Goal: Leave review/rating: Leave review/rating

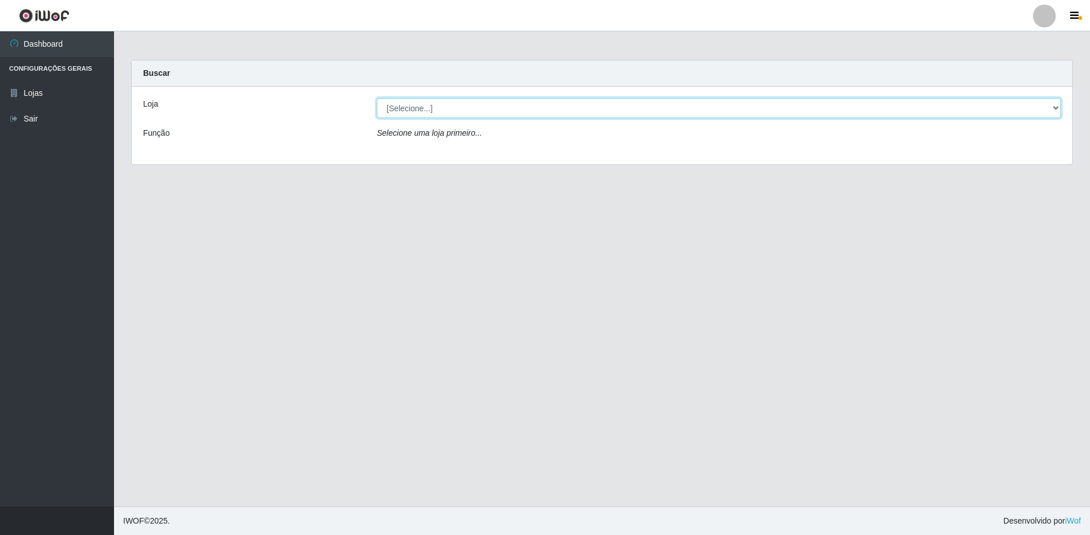
click at [436, 106] on select "[Selecione...] Extrabom - Loja 13 [GEOGRAPHIC_DATA]" at bounding box center [719, 108] width 684 height 20
select select "436"
click at [377, 98] on select "[Selecione...] Extrabom - Loja 13 [GEOGRAPHIC_DATA]" at bounding box center [719, 108] width 684 height 20
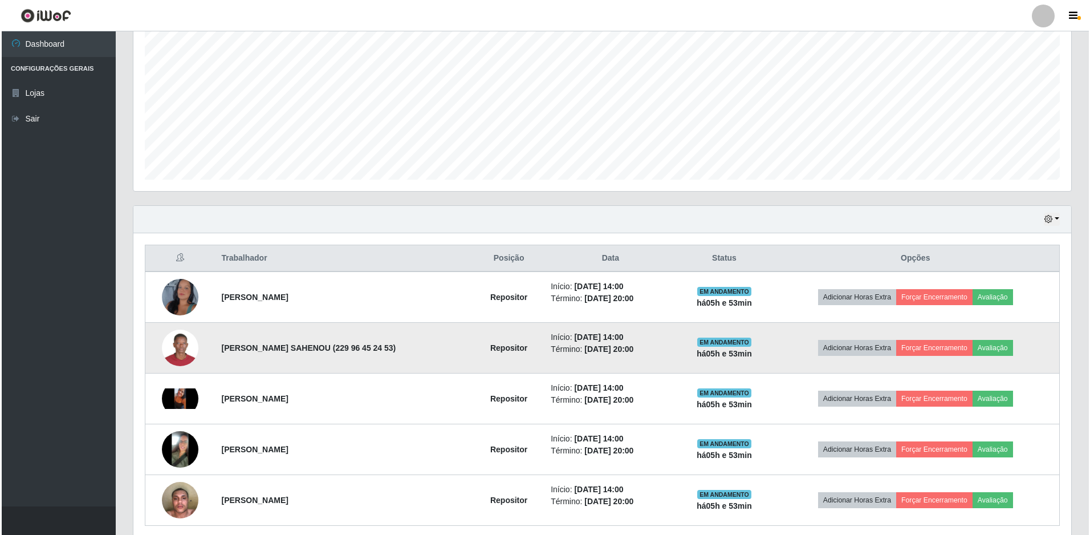
scroll to position [273, 0]
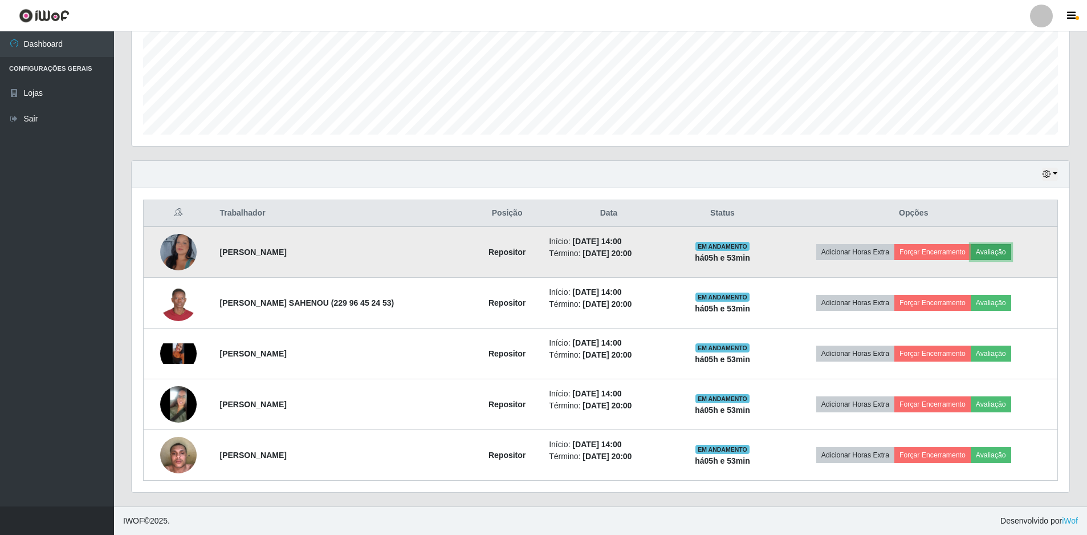
click at [993, 251] on button "Avaliação" at bounding box center [991, 252] width 40 height 16
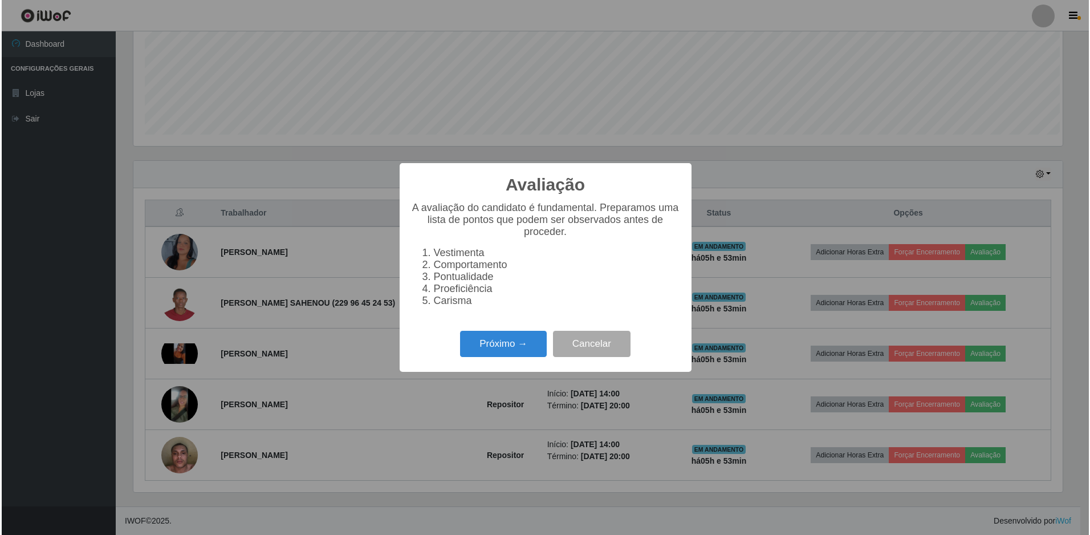
scroll to position [237, 932]
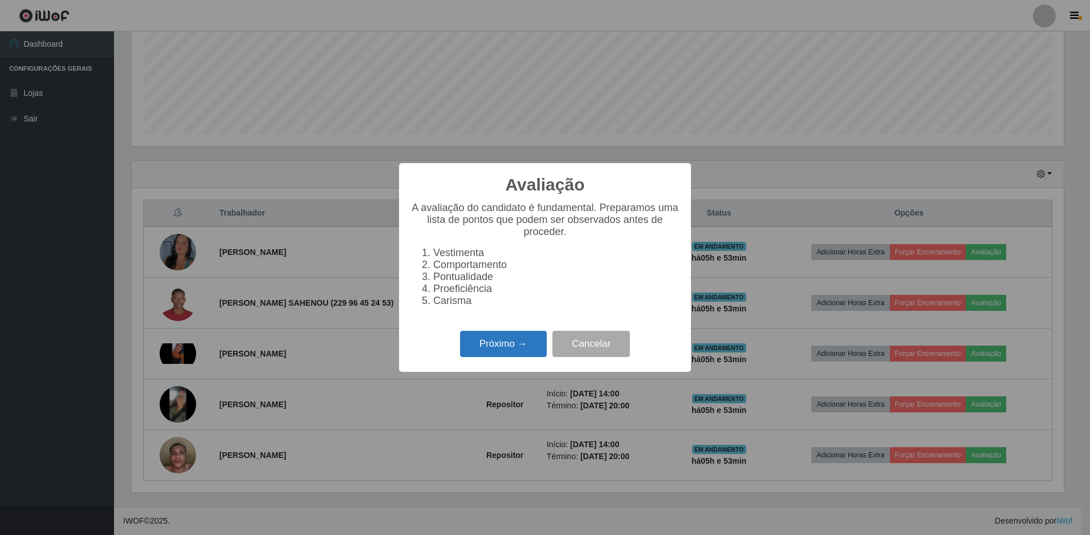
click at [491, 356] on button "Próximo →" at bounding box center [503, 344] width 87 height 27
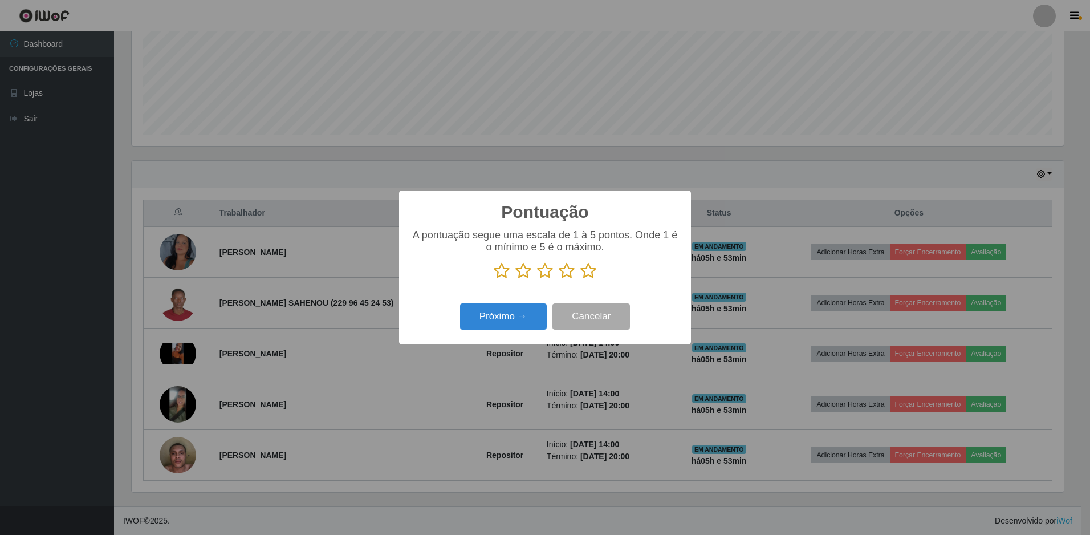
scroll to position [569889, 569193]
click at [504, 275] on icon at bounding box center [502, 270] width 16 height 17
click at [494, 279] on input "radio" at bounding box center [494, 279] width 0 height 0
click at [521, 273] on icon at bounding box center [523, 270] width 16 height 17
click at [515, 279] on input "radio" at bounding box center [515, 279] width 0 height 0
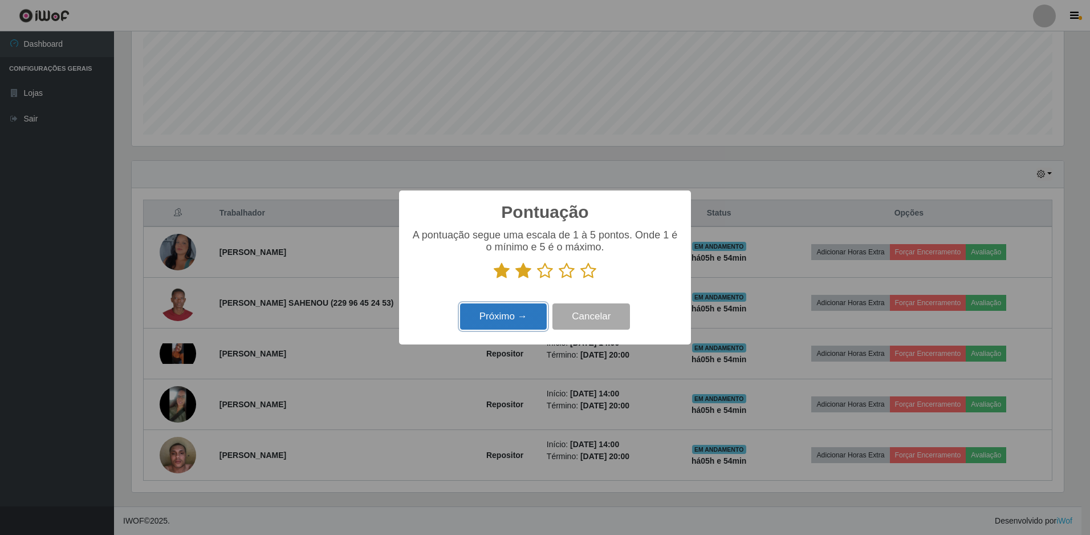
click at [522, 321] on button "Próximo →" at bounding box center [503, 316] width 87 height 27
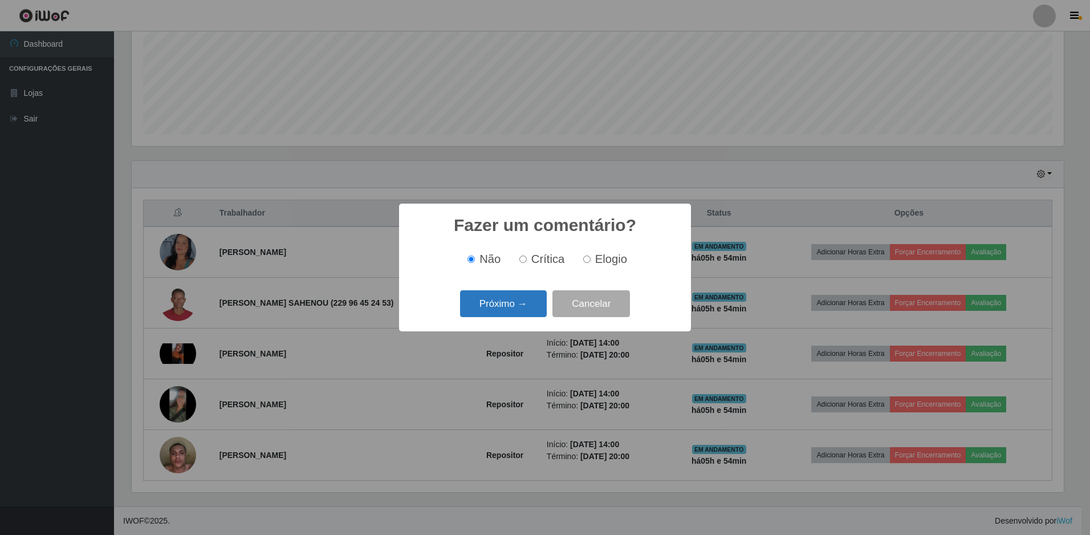
click at [521, 312] on button "Próximo →" at bounding box center [503, 303] width 87 height 27
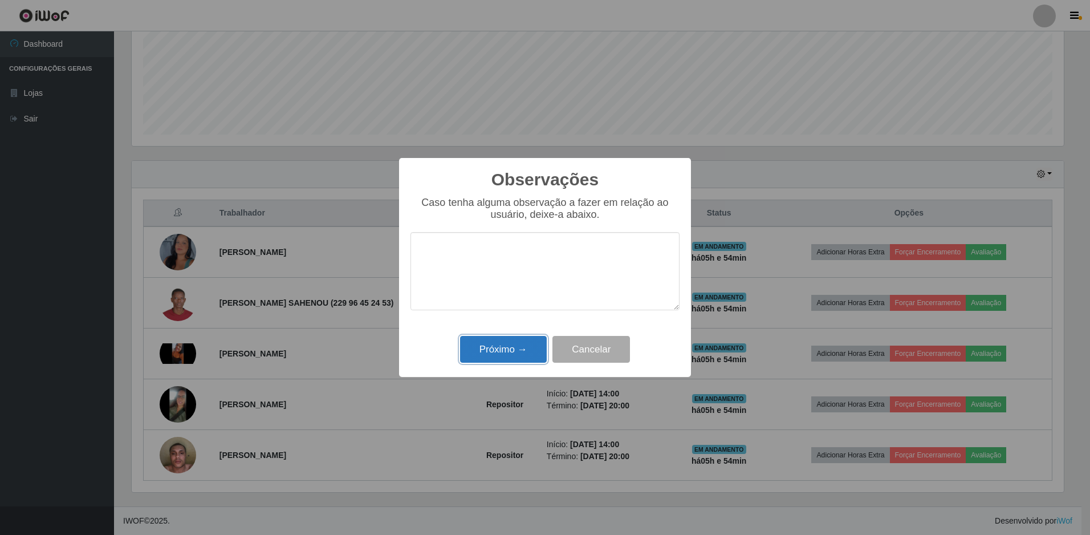
click at [500, 356] on button "Próximo →" at bounding box center [503, 349] width 87 height 27
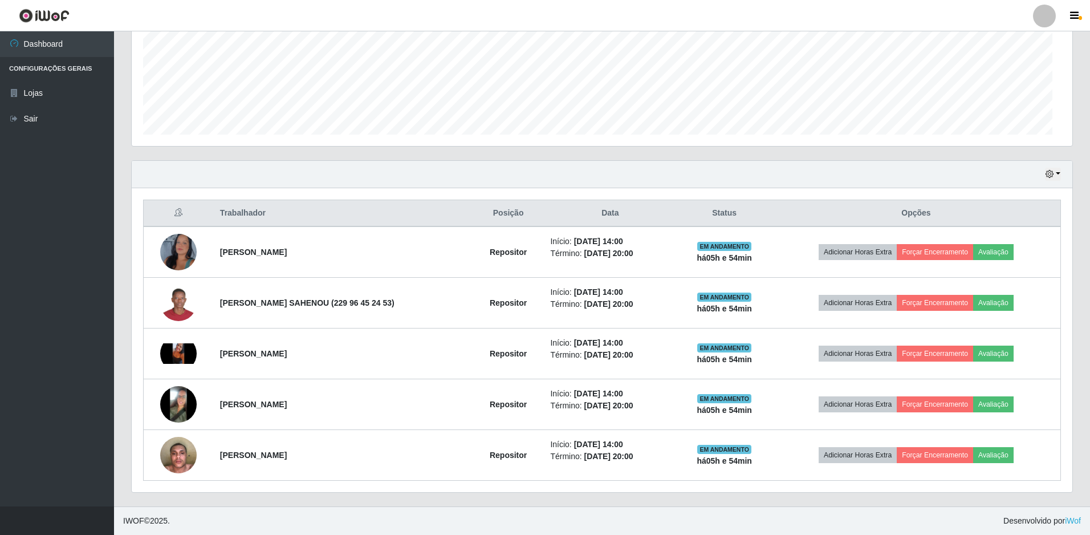
scroll to position [237, 938]
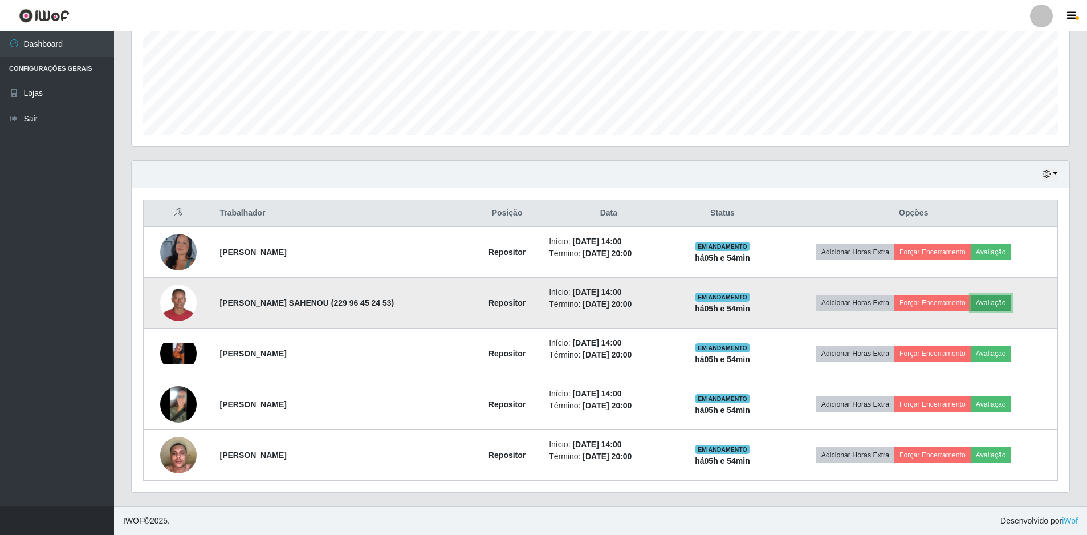
click at [994, 303] on button "Avaliação" at bounding box center [991, 303] width 40 height 16
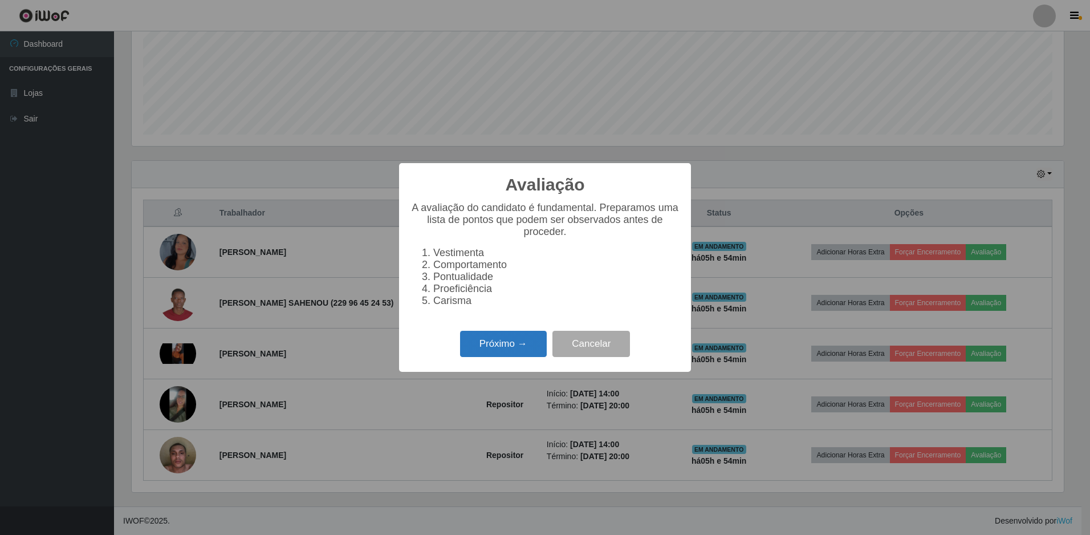
click at [521, 345] on button "Próximo →" at bounding box center [503, 344] width 87 height 27
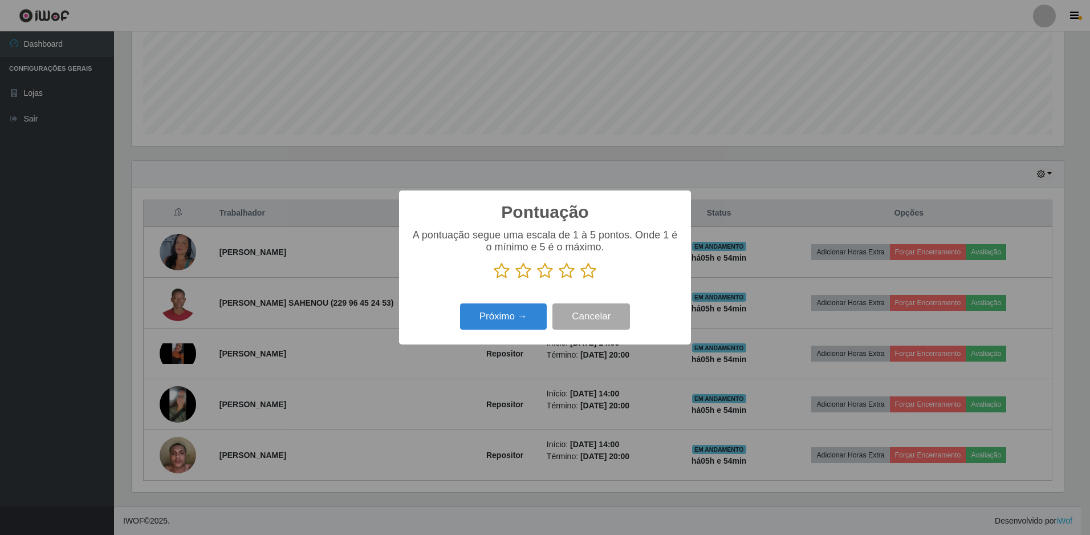
scroll to position [569889, 569193]
click at [587, 278] on icon at bounding box center [588, 270] width 16 height 17
click at [580, 279] on input "radio" at bounding box center [580, 279] width 0 height 0
click at [514, 316] on button "Próximo →" at bounding box center [503, 316] width 87 height 27
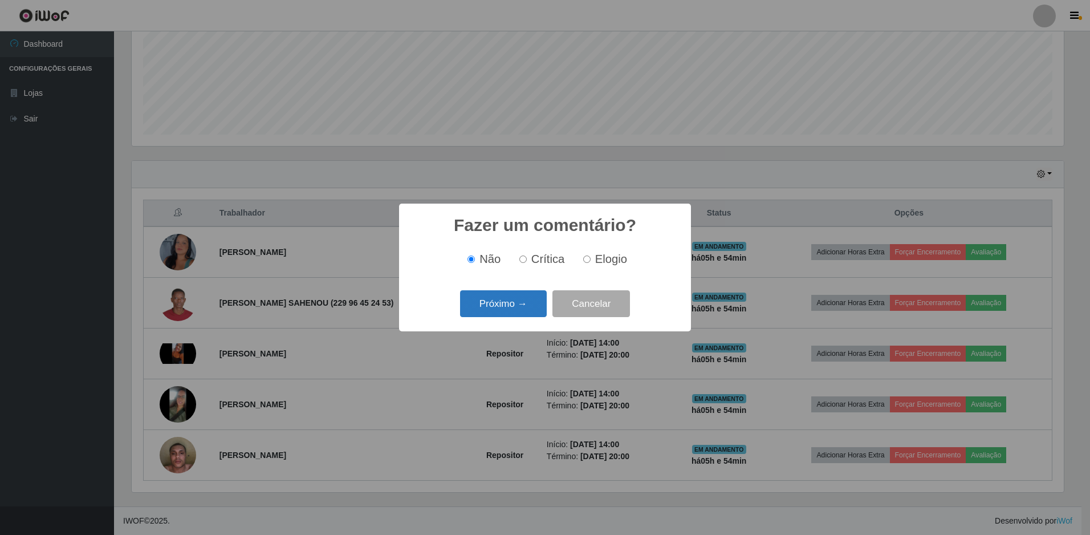
click at [510, 303] on button "Próximo →" at bounding box center [503, 303] width 87 height 27
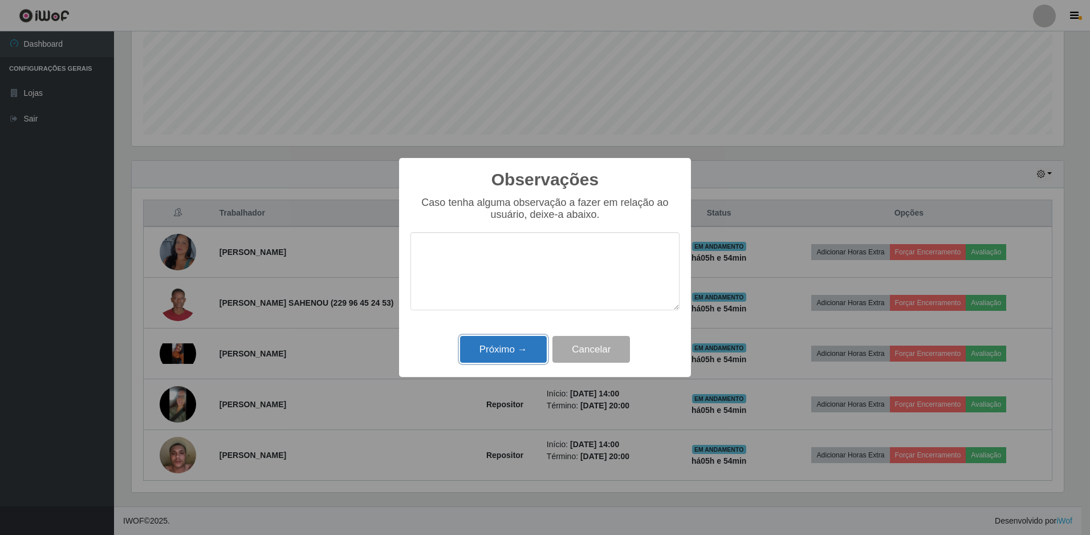
click at [522, 362] on button "Próximo →" at bounding box center [503, 349] width 87 height 27
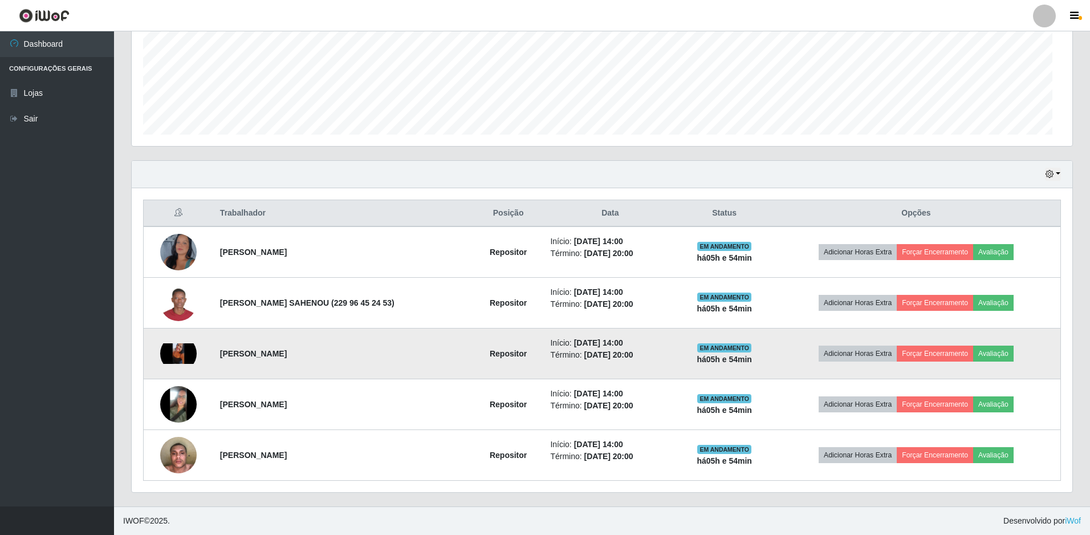
scroll to position [237, 938]
click at [978, 355] on button "Avaliação" at bounding box center [991, 353] width 40 height 16
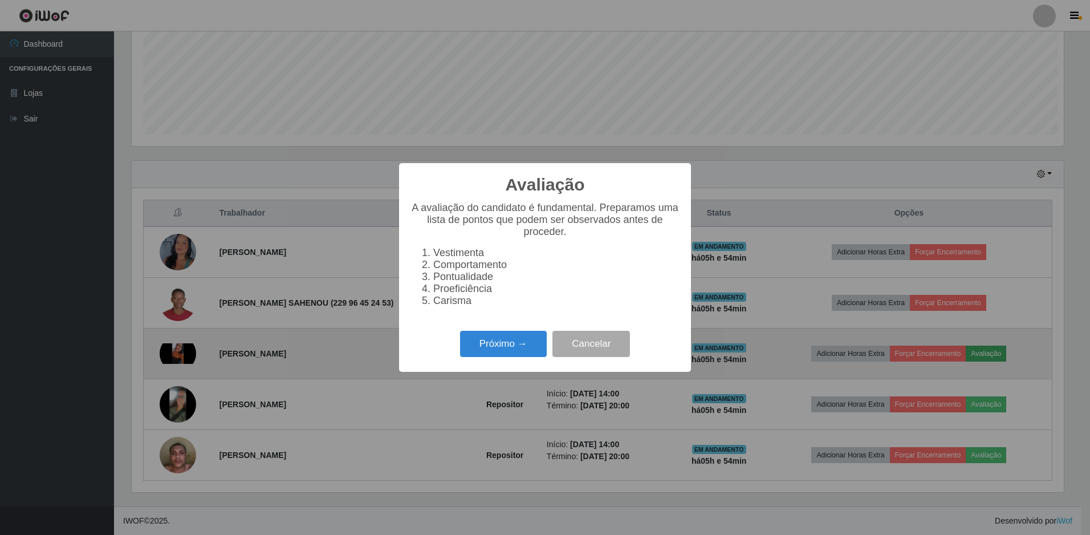
scroll to position [237, 932]
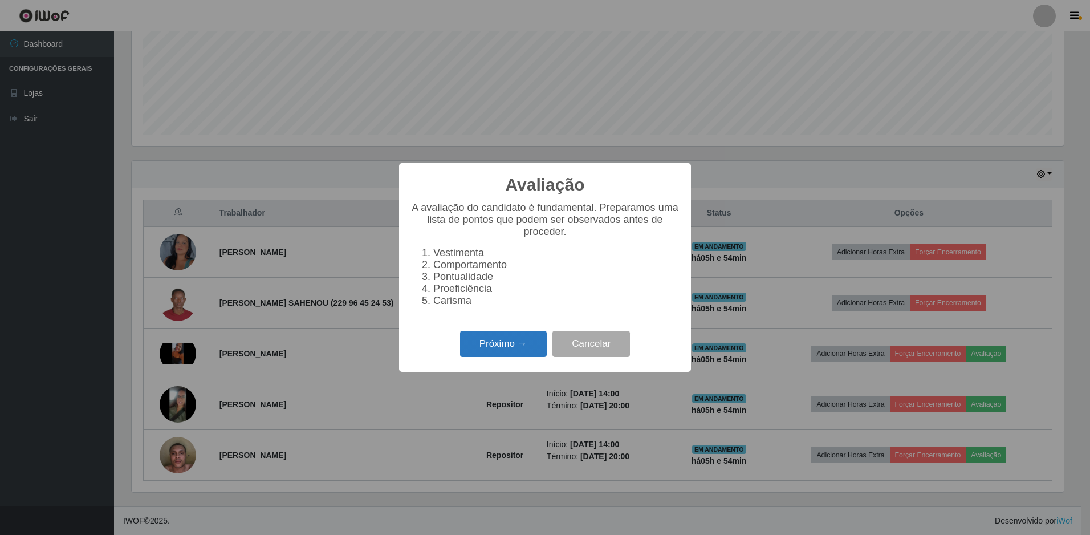
click at [510, 351] on button "Próximo →" at bounding box center [503, 344] width 87 height 27
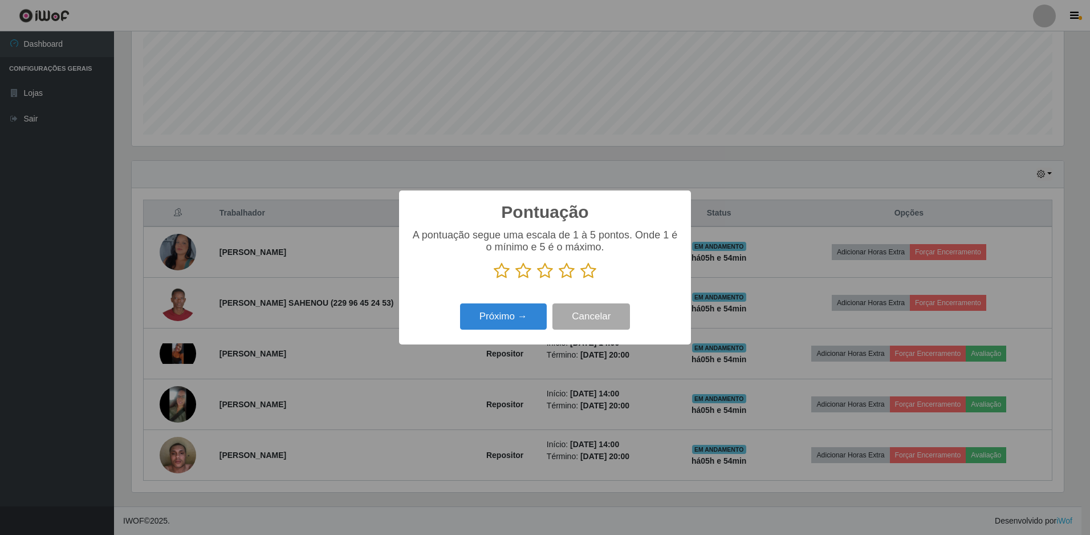
scroll to position [569889, 569193]
click at [591, 274] on icon at bounding box center [588, 270] width 16 height 17
click at [580, 279] on input "radio" at bounding box center [580, 279] width 0 height 0
click at [503, 317] on button "Próximo →" at bounding box center [503, 316] width 87 height 27
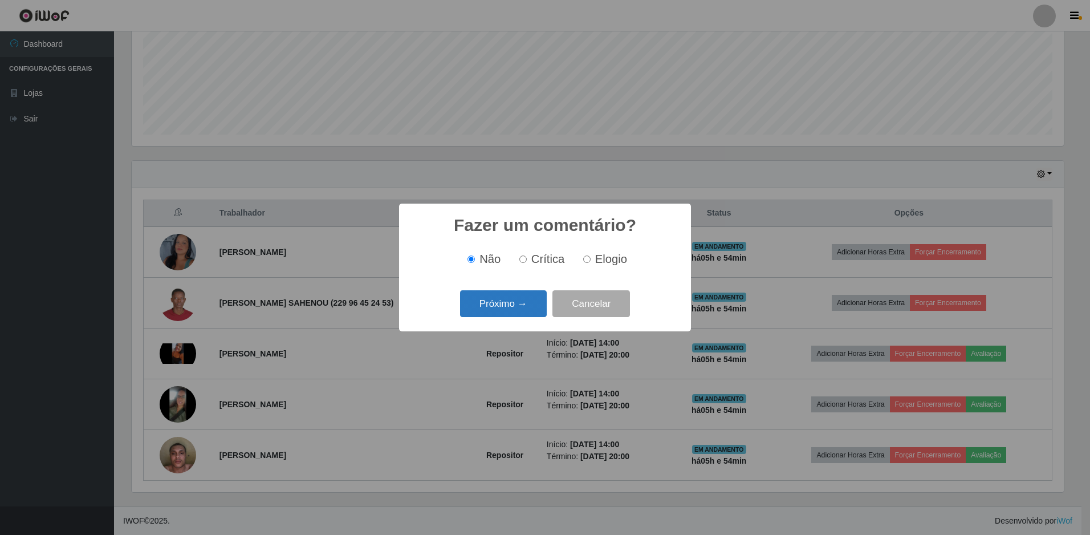
click at [506, 311] on button "Próximo →" at bounding box center [503, 303] width 87 height 27
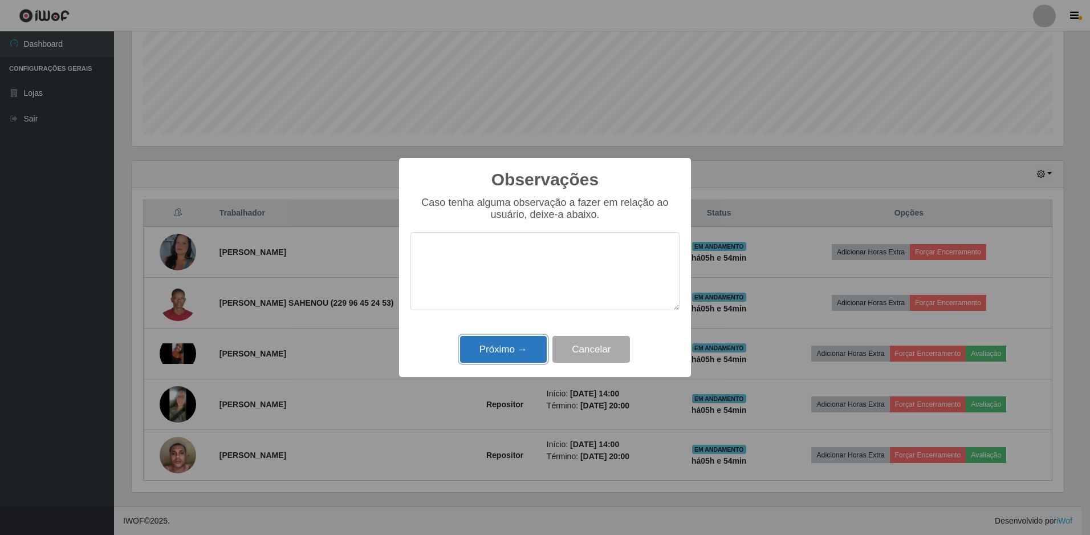
click at [490, 351] on button "Próximo →" at bounding box center [503, 349] width 87 height 27
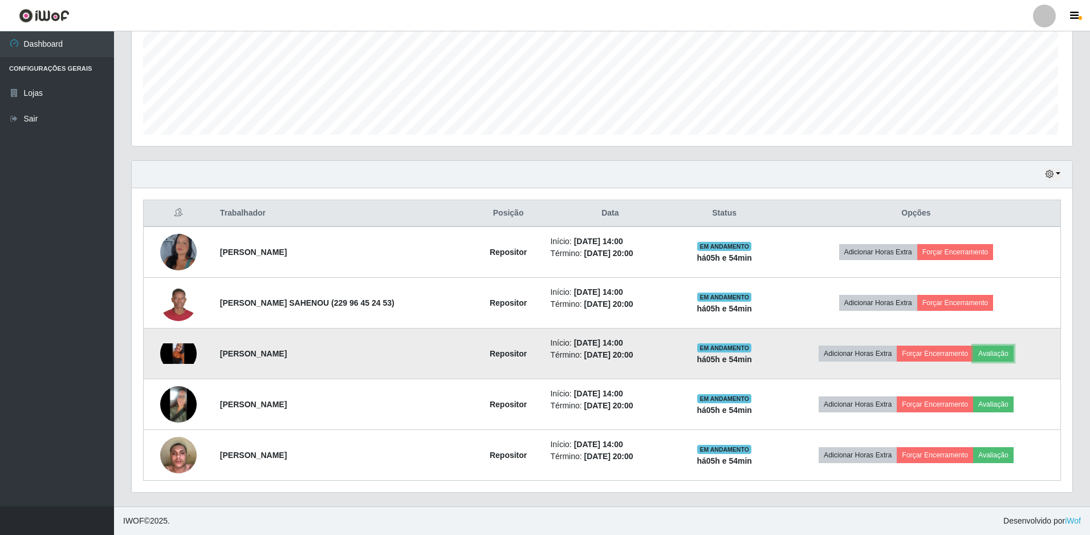
scroll to position [237, 938]
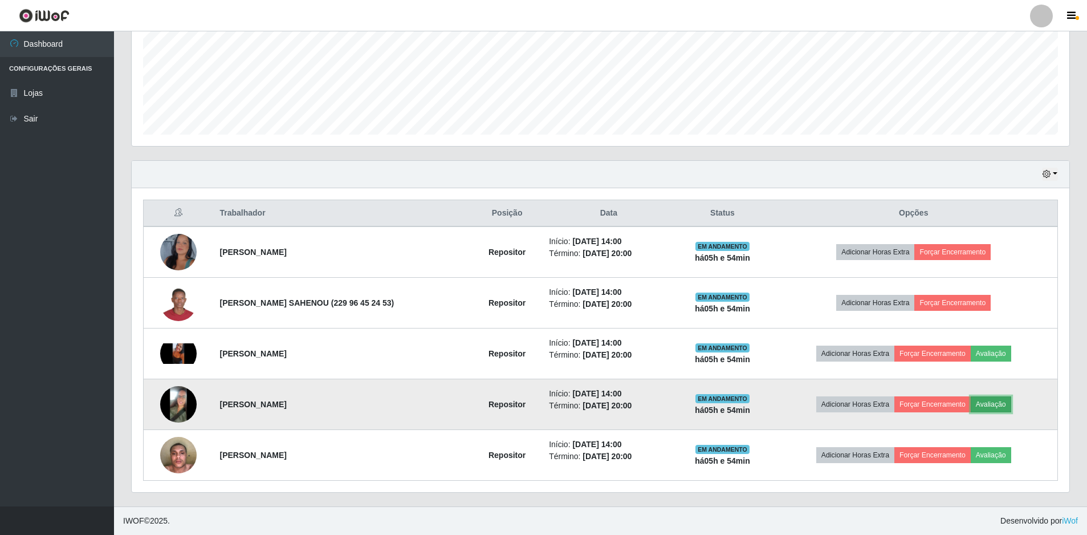
click at [988, 406] on button "Avaliação" at bounding box center [991, 404] width 40 height 16
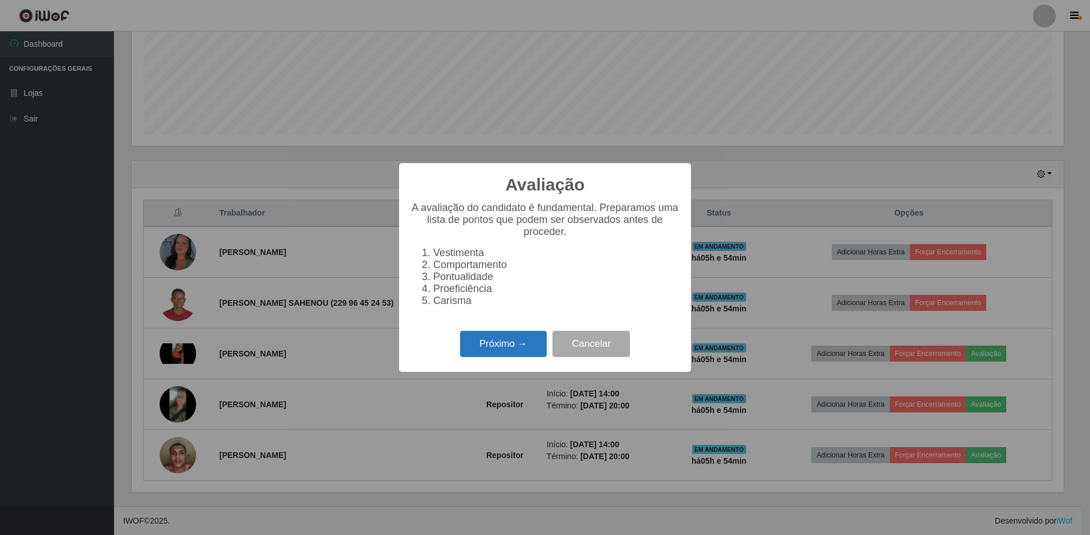
click at [516, 344] on button "Próximo →" at bounding box center [503, 344] width 87 height 27
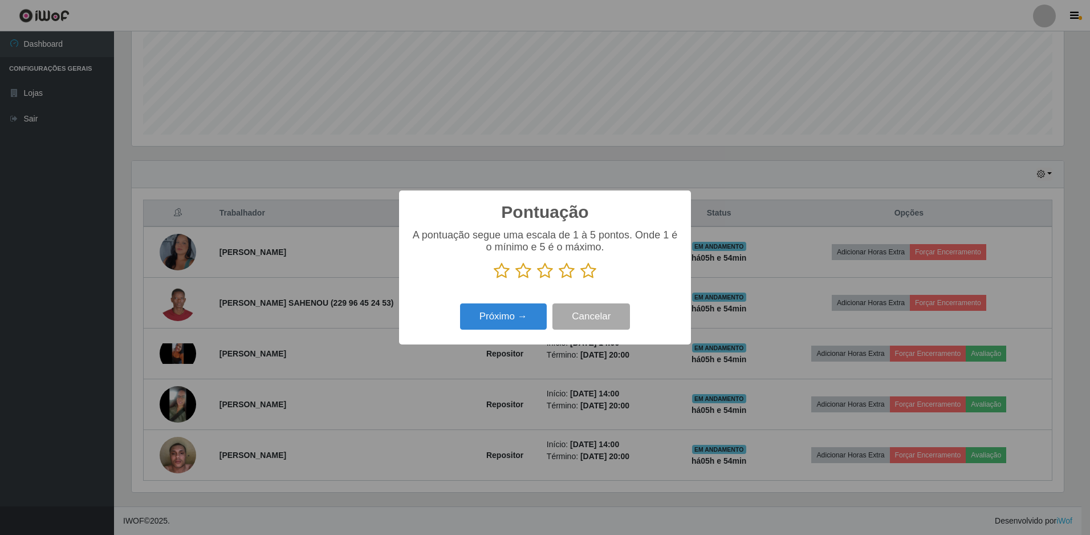
scroll to position [569889, 569193]
click at [588, 271] on icon at bounding box center [588, 270] width 16 height 17
click at [580, 279] on input "radio" at bounding box center [580, 279] width 0 height 0
click at [513, 318] on button "Próximo →" at bounding box center [503, 316] width 87 height 27
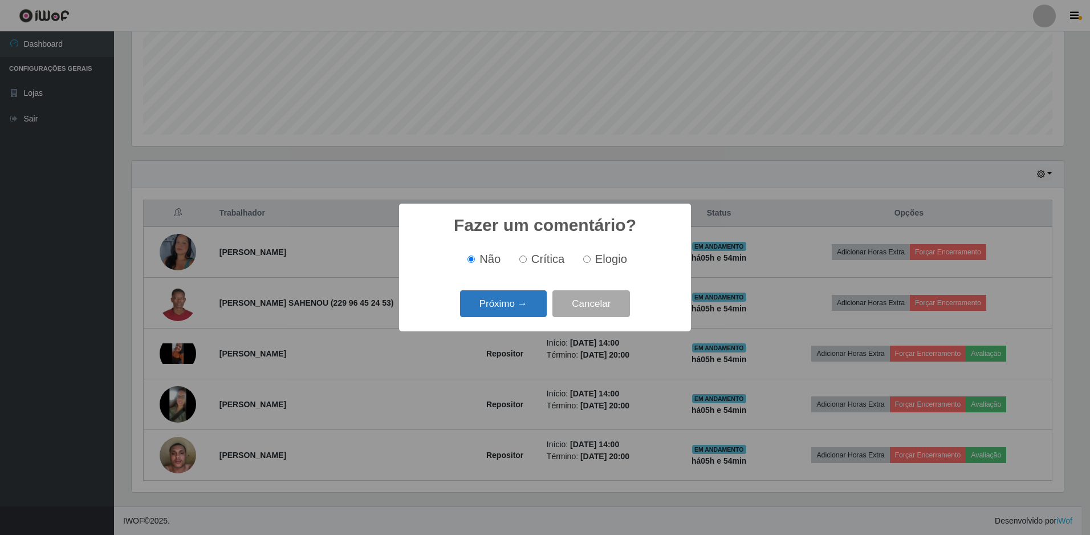
click at [514, 304] on button "Próximo →" at bounding box center [503, 303] width 87 height 27
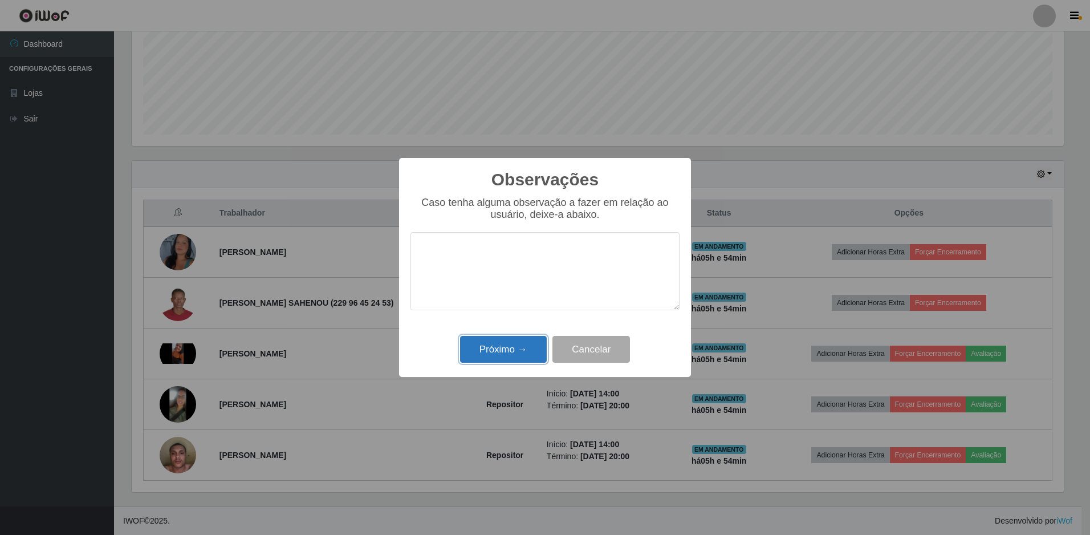
click at [498, 348] on button "Próximo →" at bounding box center [503, 349] width 87 height 27
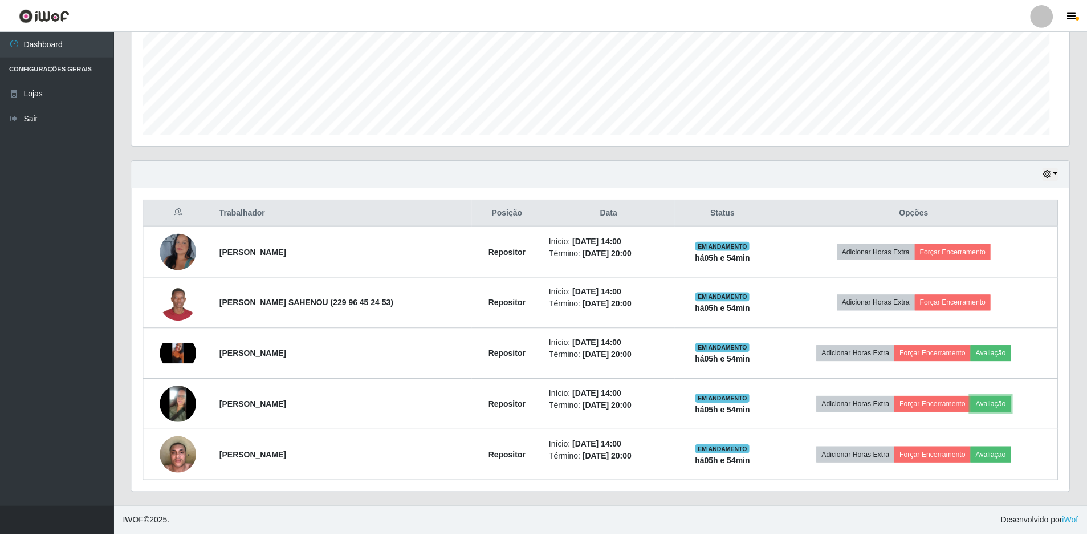
scroll to position [237, 938]
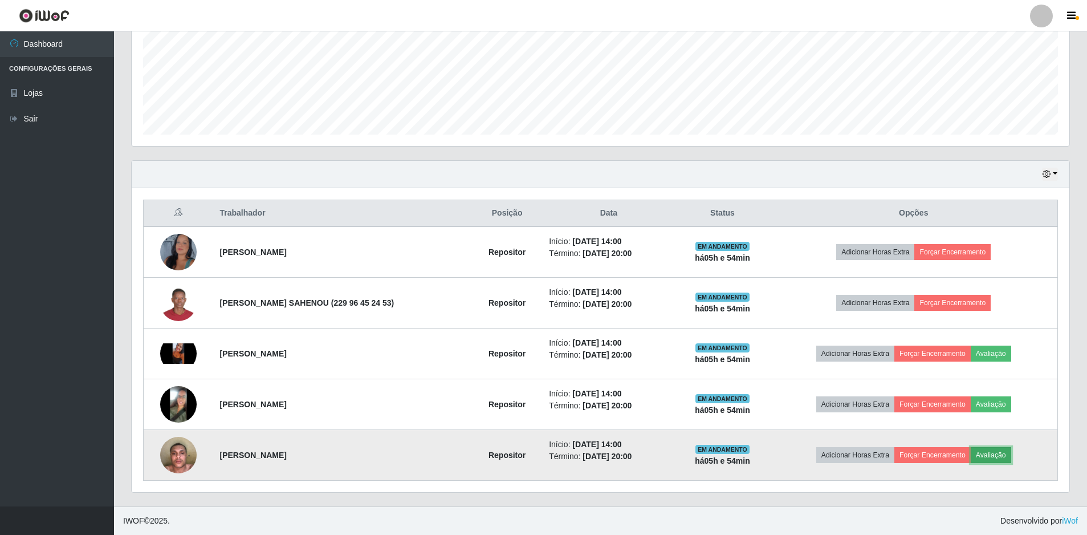
click at [996, 454] on button "Avaliação" at bounding box center [991, 455] width 40 height 16
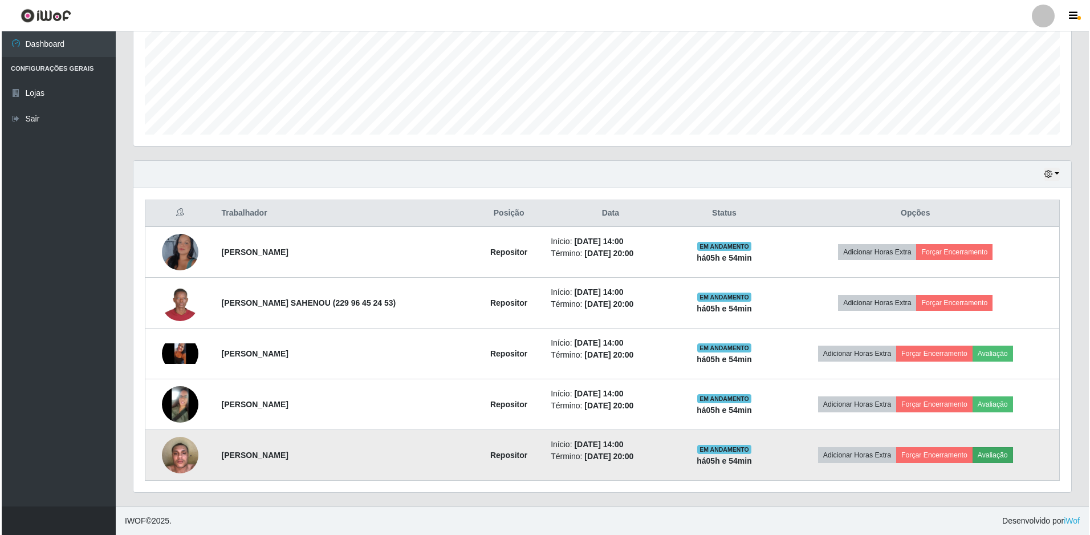
scroll to position [237, 932]
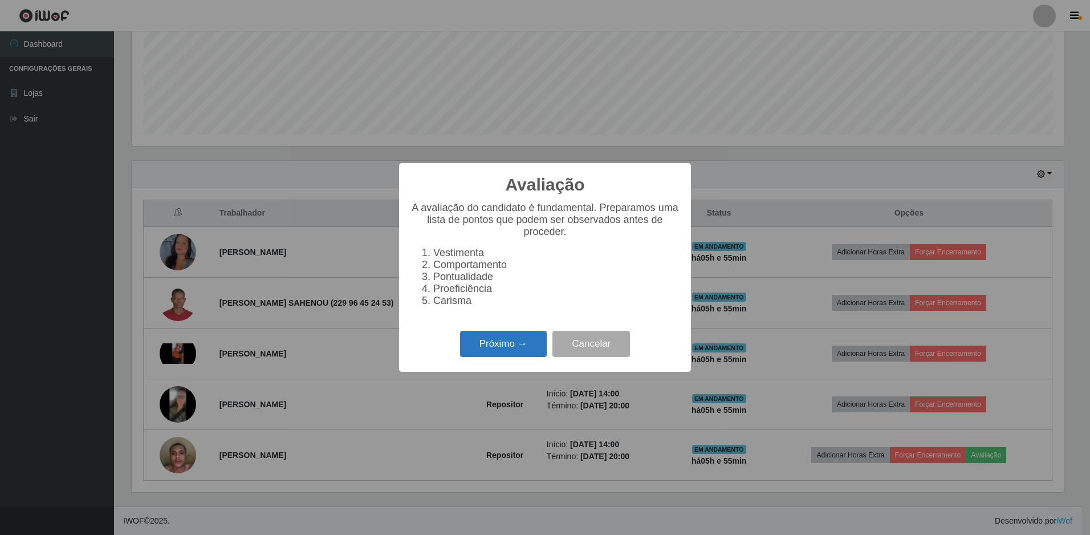
click at [505, 349] on button "Próximo →" at bounding box center [503, 344] width 87 height 27
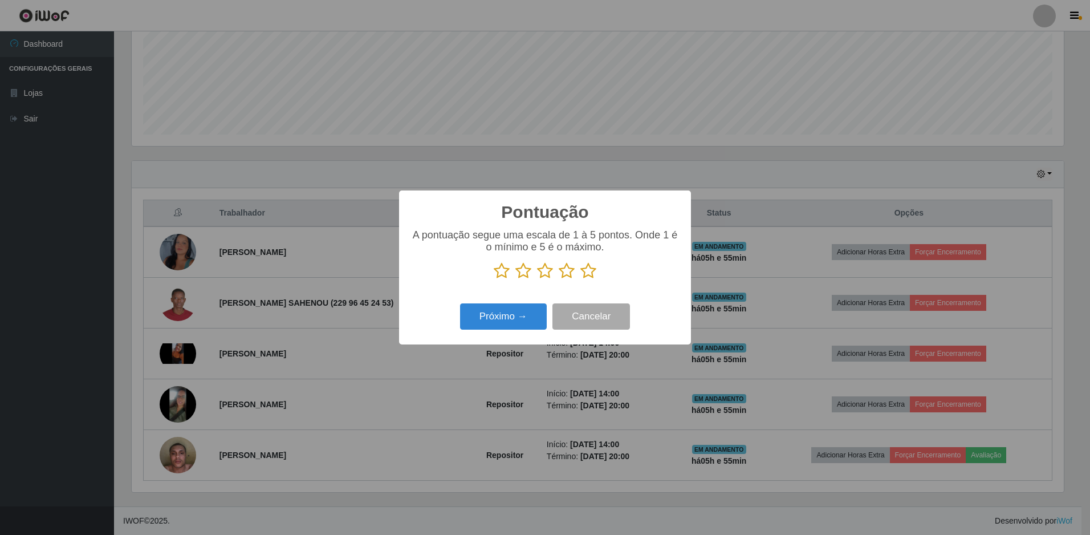
click at [546, 273] on icon at bounding box center [545, 270] width 16 height 17
click at [537, 279] on input "radio" at bounding box center [537, 279] width 0 height 0
click at [496, 320] on button "Próximo →" at bounding box center [503, 316] width 87 height 27
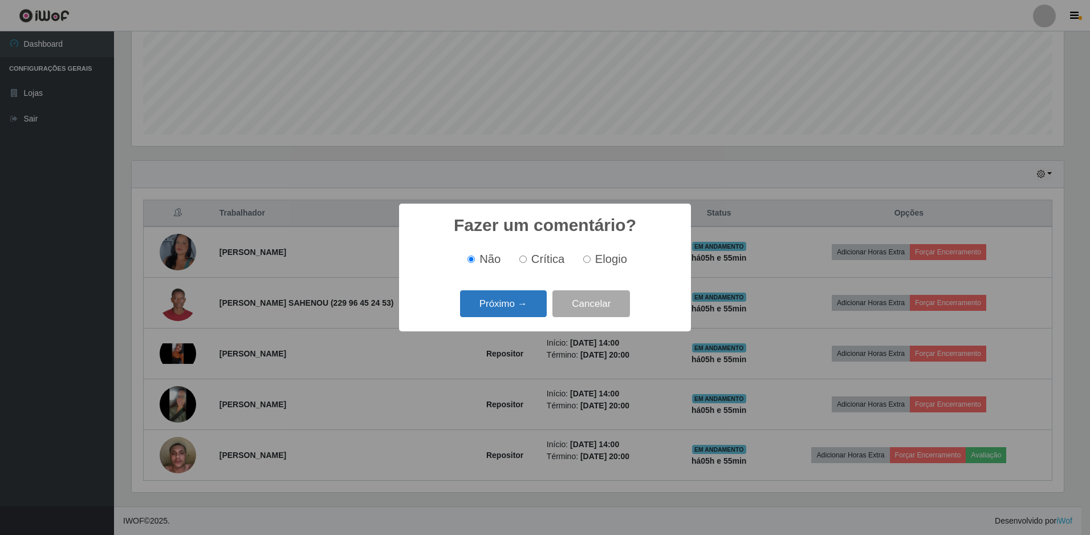
click at [503, 310] on button "Próximo →" at bounding box center [503, 303] width 87 height 27
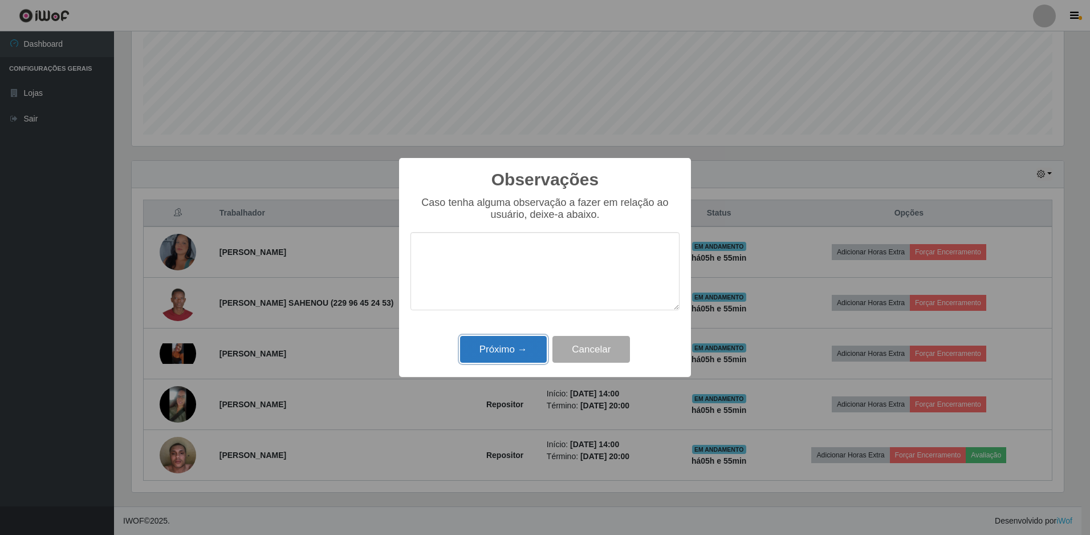
click at [499, 342] on button "Próximo →" at bounding box center [503, 349] width 87 height 27
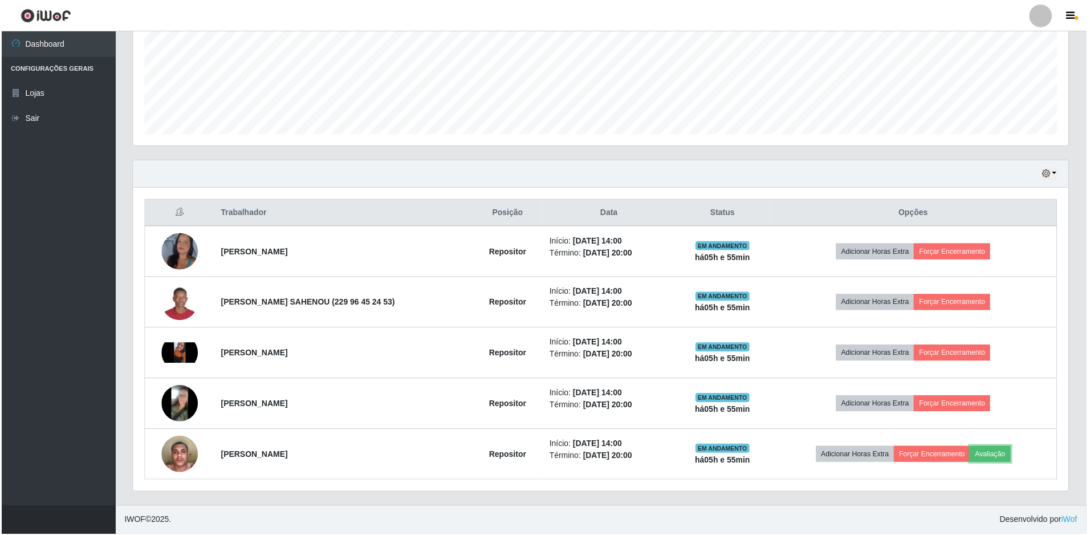
scroll to position [237, 938]
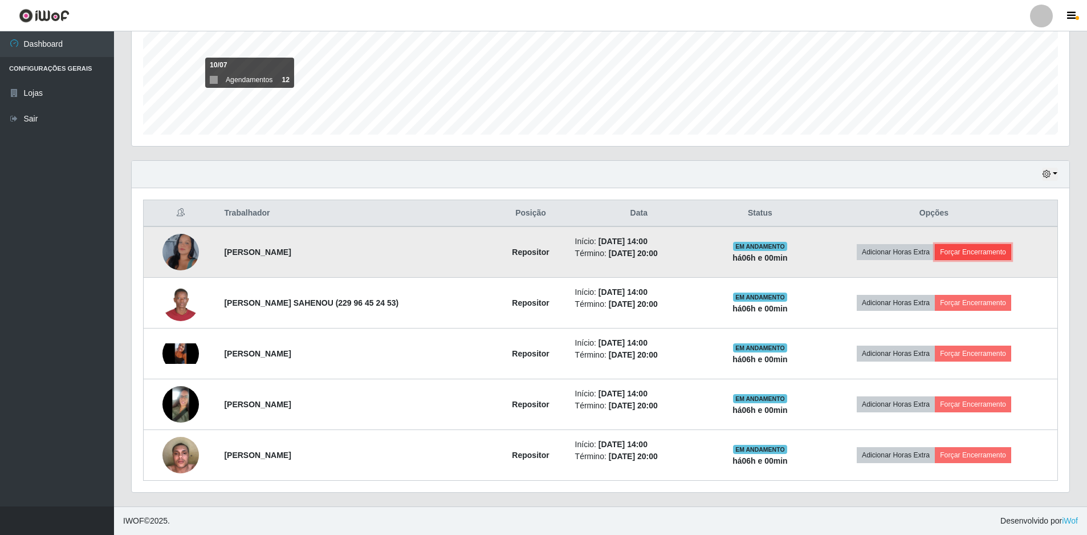
click at [974, 254] on button "Forçar Encerramento" at bounding box center [973, 252] width 76 height 16
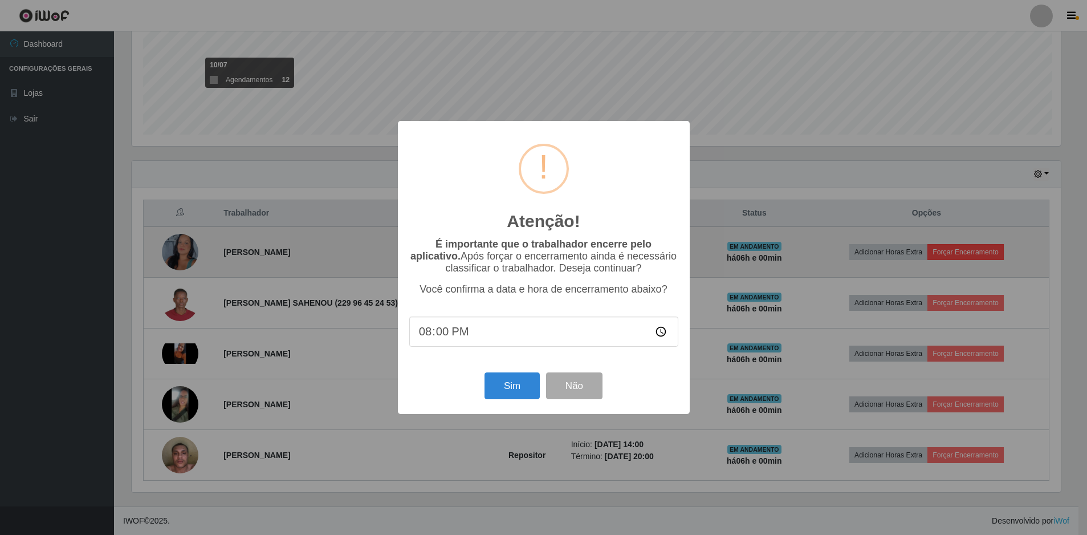
scroll to position [237, 932]
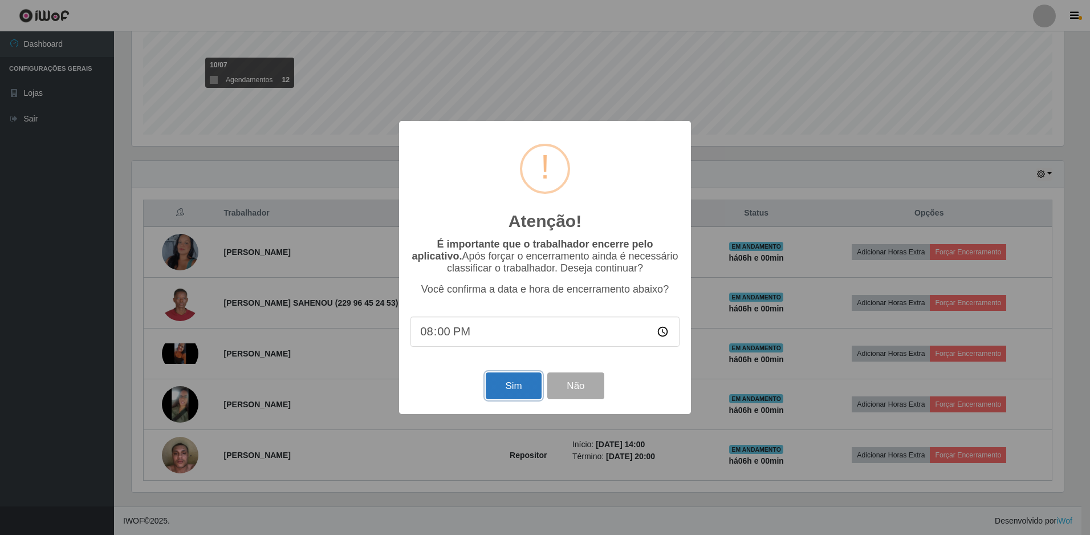
click at [507, 390] on button "Sim" at bounding box center [513, 385] width 55 height 27
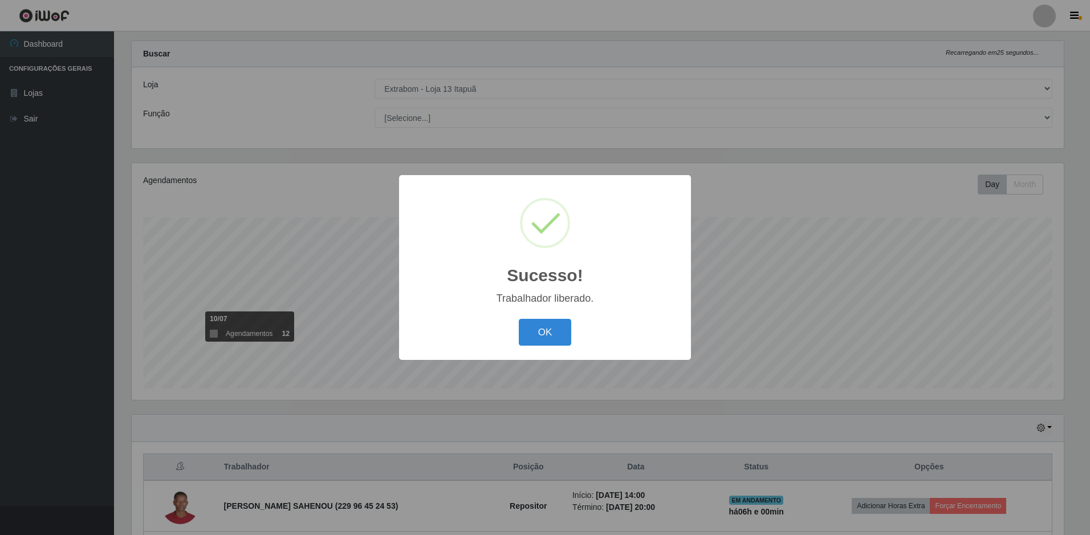
click at [546, 347] on div "OK Cancel" at bounding box center [544, 332] width 269 height 32
click at [563, 334] on button "OK" at bounding box center [545, 332] width 53 height 27
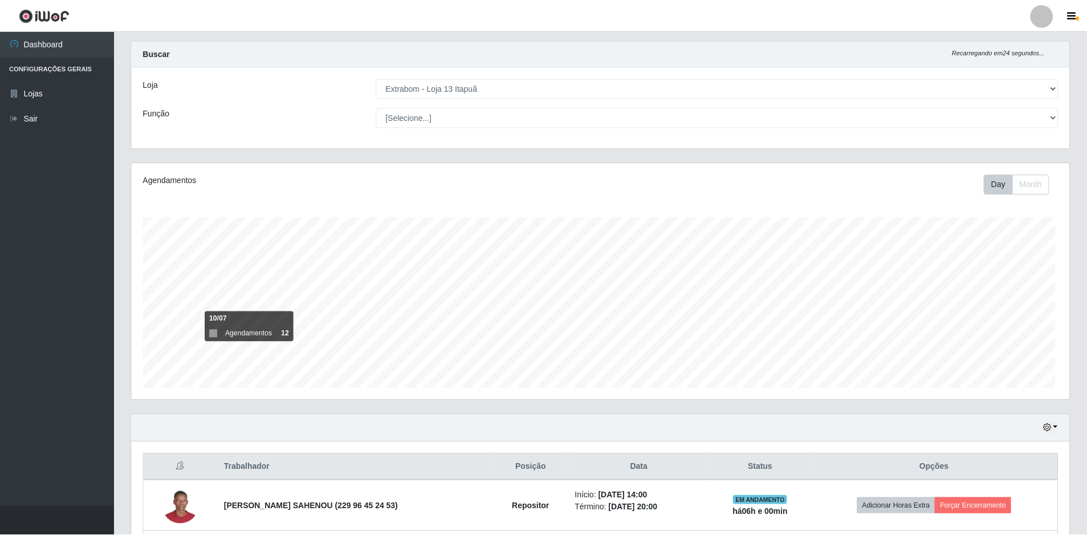
scroll to position [237, 938]
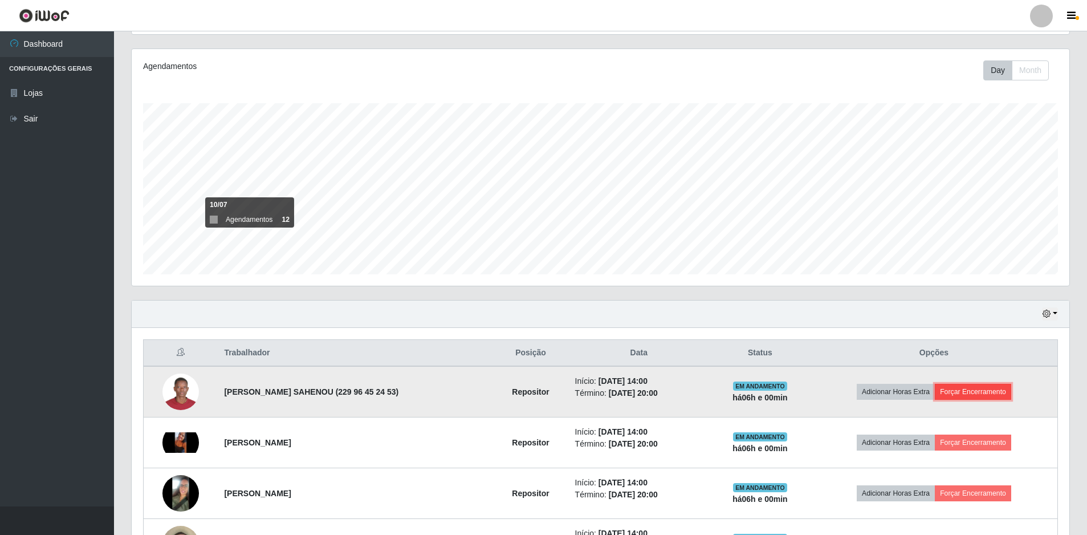
click at [995, 390] on button "Forçar Encerramento" at bounding box center [973, 392] width 76 height 16
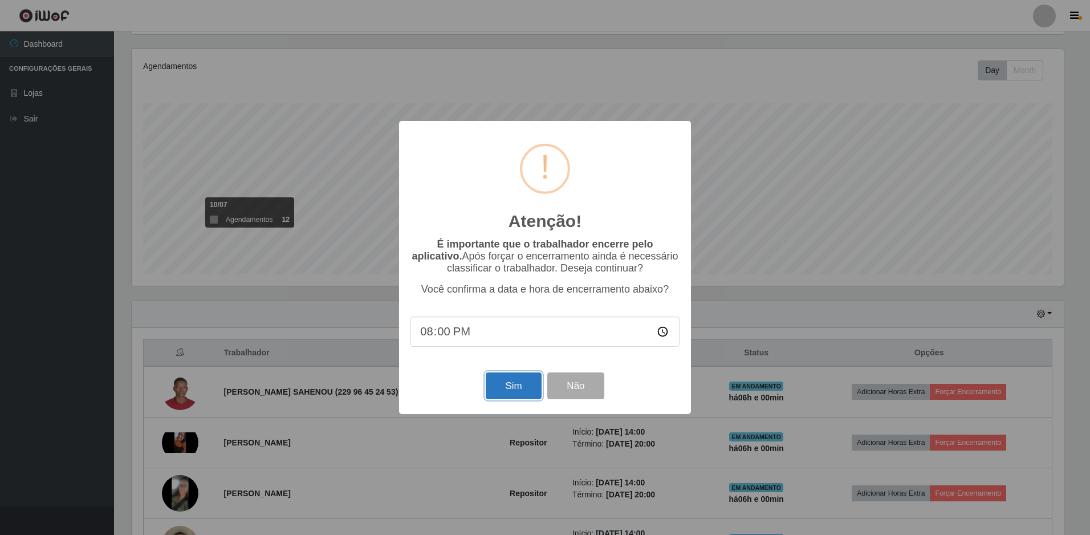
click at [517, 380] on button "Sim" at bounding box center [513, 385] width 55 height 27
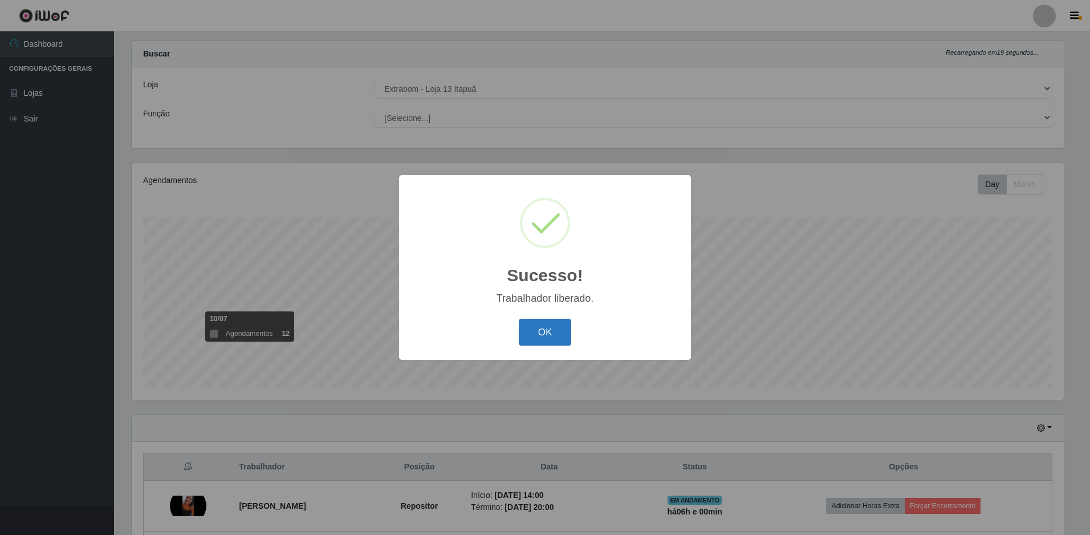
click at [548, 338] on button "OK" at bounding box center [545, 332] width 53 height 27
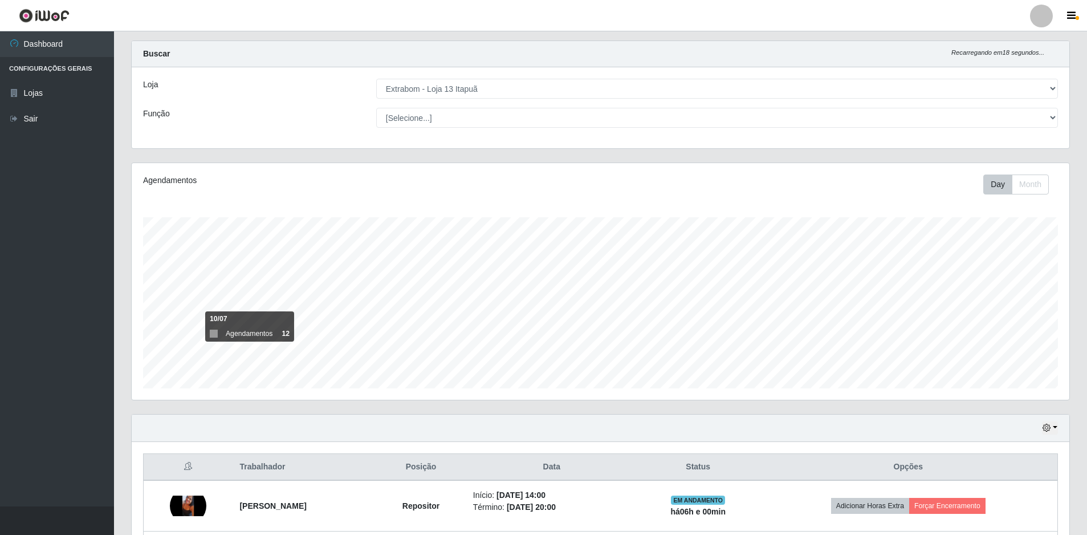
scroll to position [172, 0]
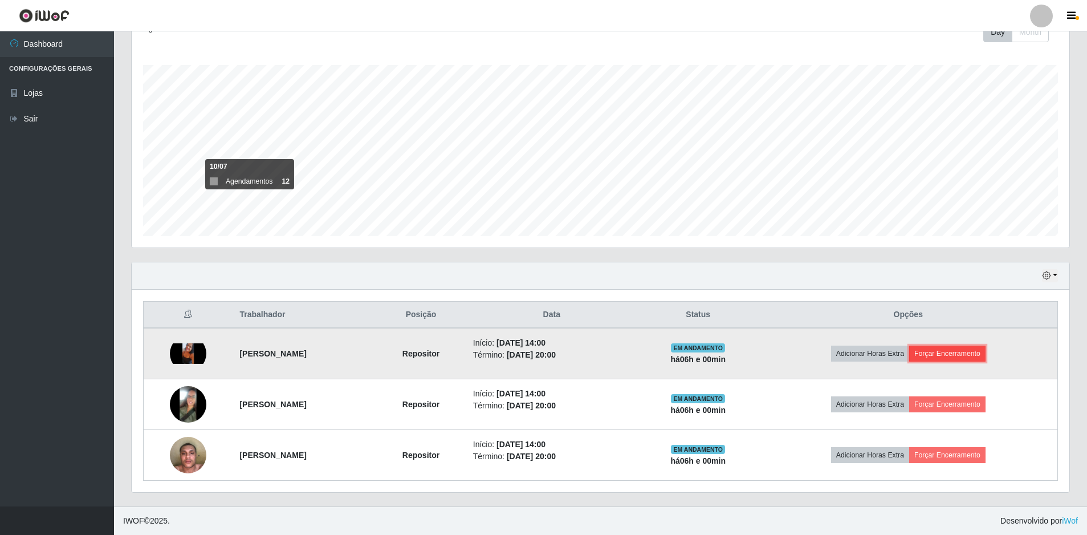
click at [953, 356] on button "Forçar Encerramento" at bounding box center [947, 353] width 76 height 16
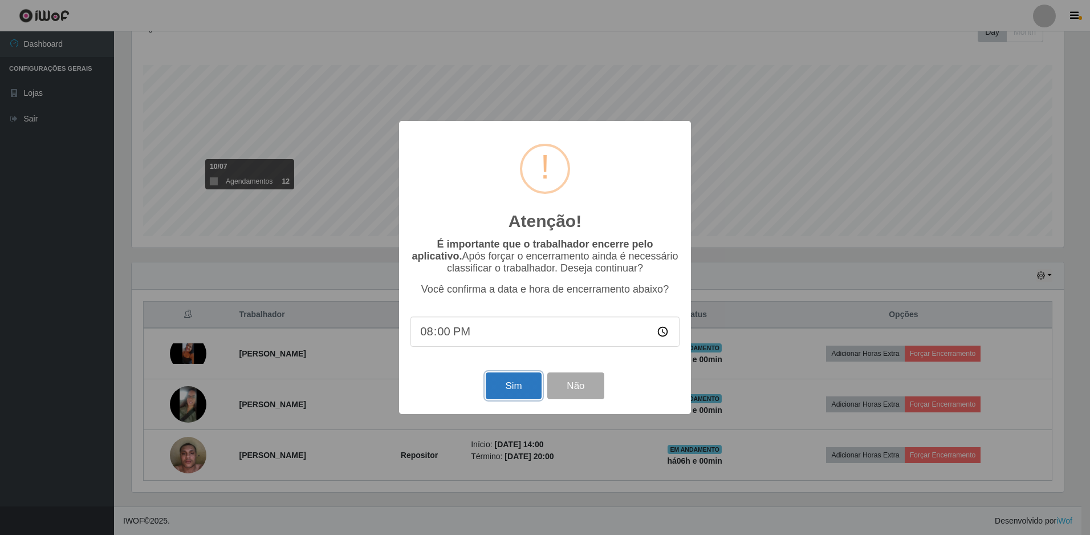
click at [531, 385] on button "Sim" at bounding box center [513, 385] width 55 height 27
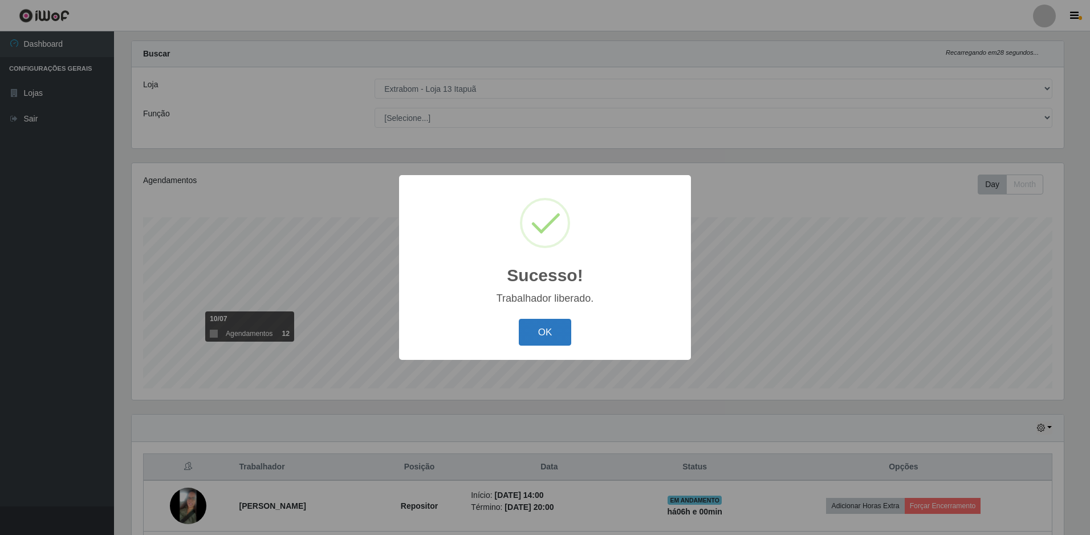
click at [556, 338] on button "OK" at bounding box center [545, 332] width 53 height 27
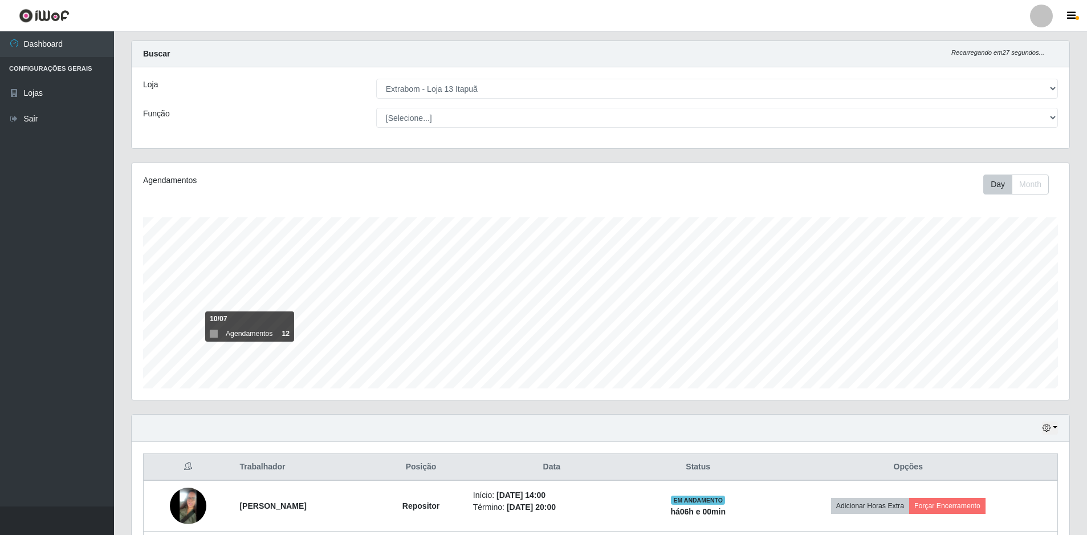
scroll to position [121, 0]
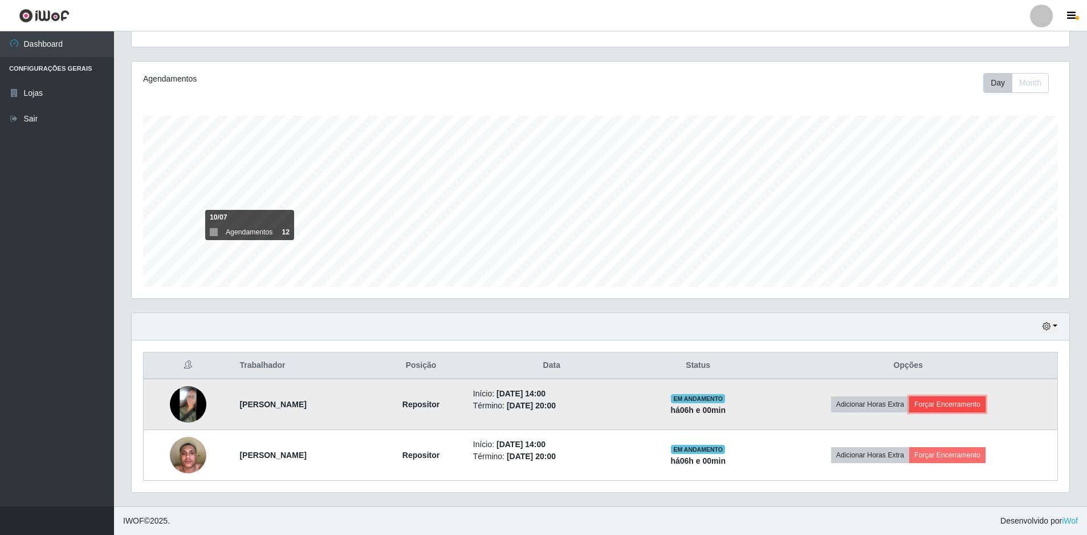
click at [949, 404] on button "Forçar Encerramento" at bounding box center [947, 404] width 76 height 16
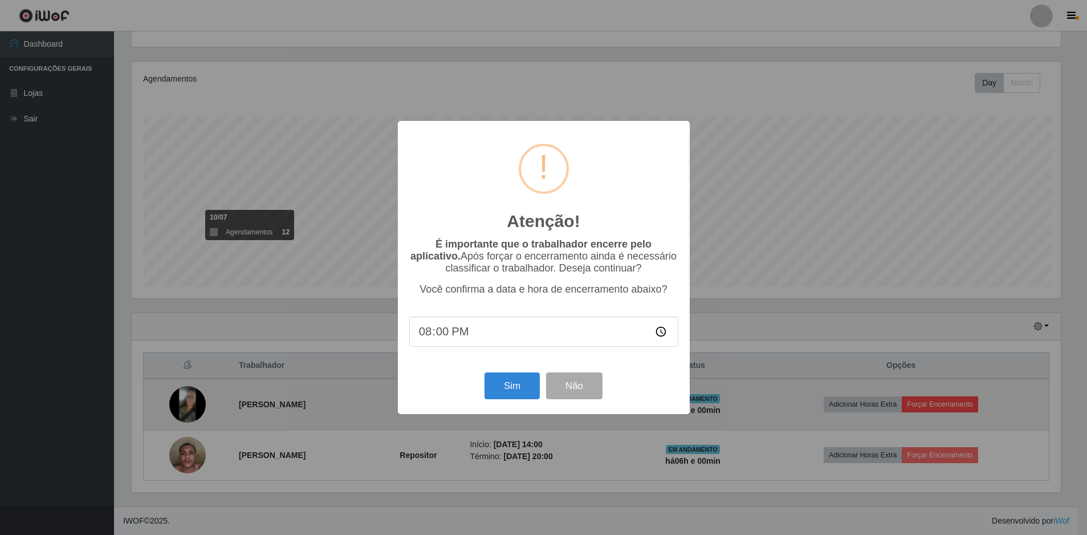
scroll to position [0, 0]
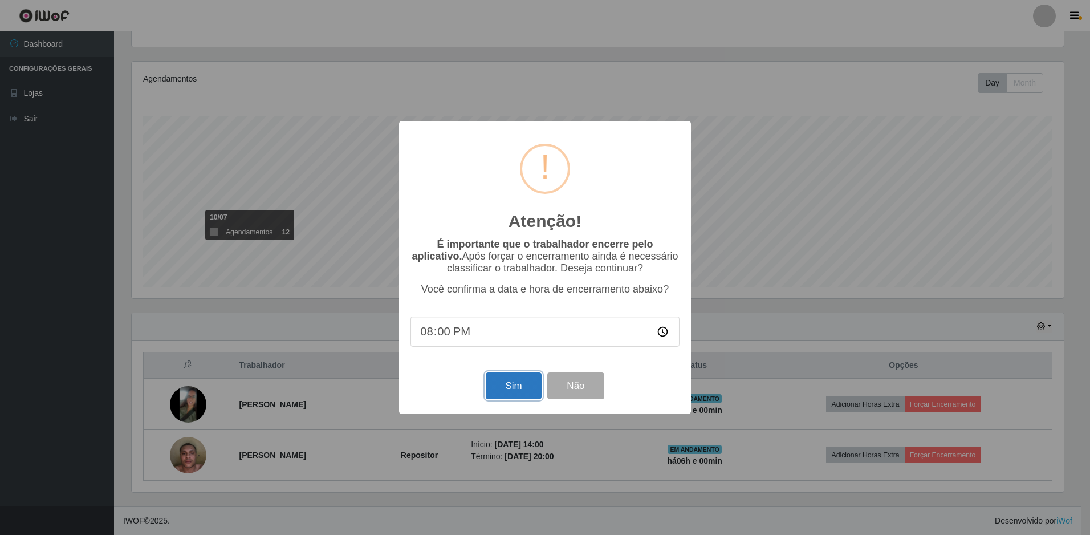
click at [517, 388] on button "Sim" at bounding box center [513, 385] width 55 height 27
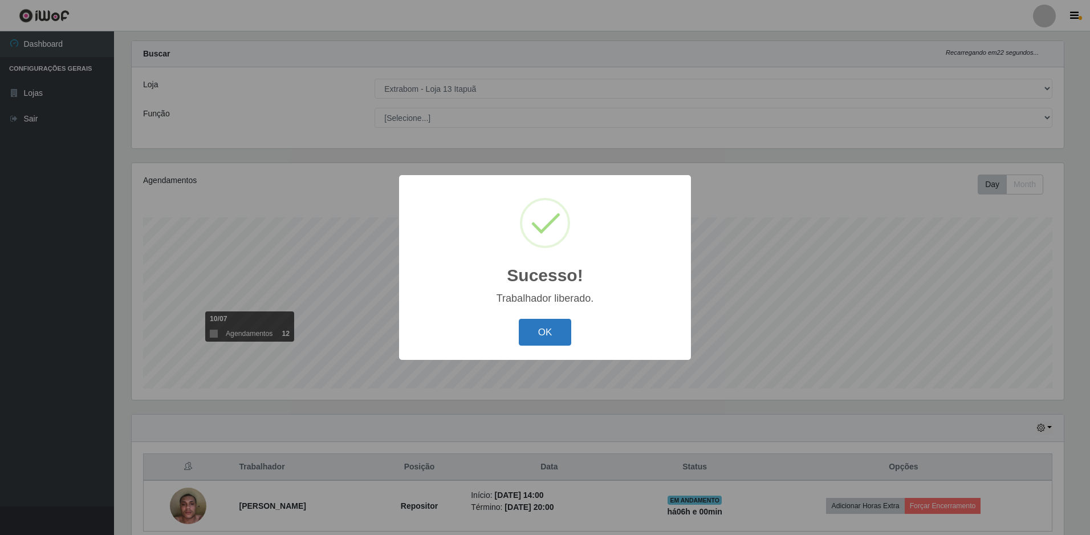
click at [538, 326] on button "OK" at bounding box center [545, 332] width 53 height 27
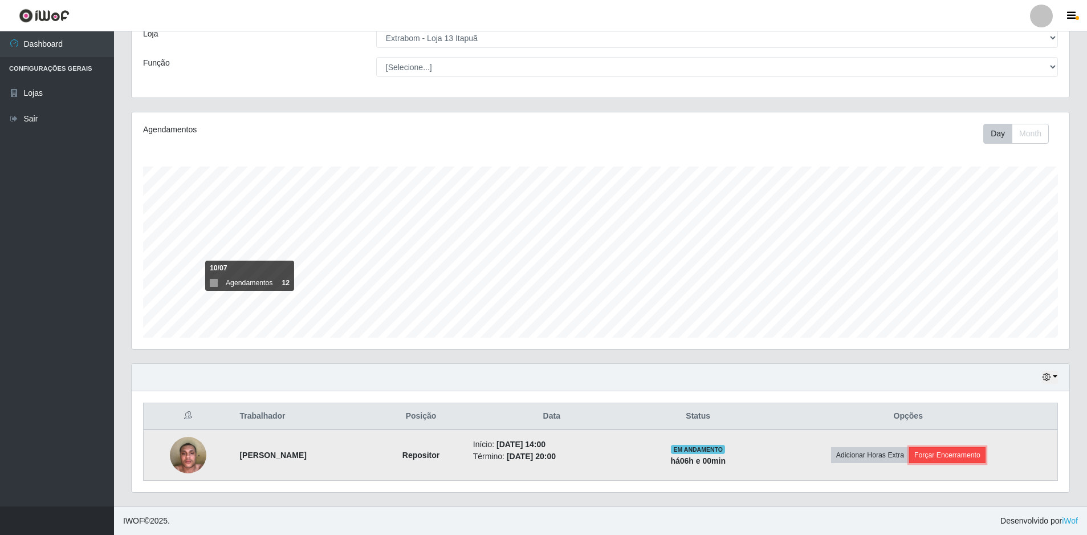
click at [965, 454] on button "Forçar Encerramento" at bounding box center [947, 455] width 76 height 16
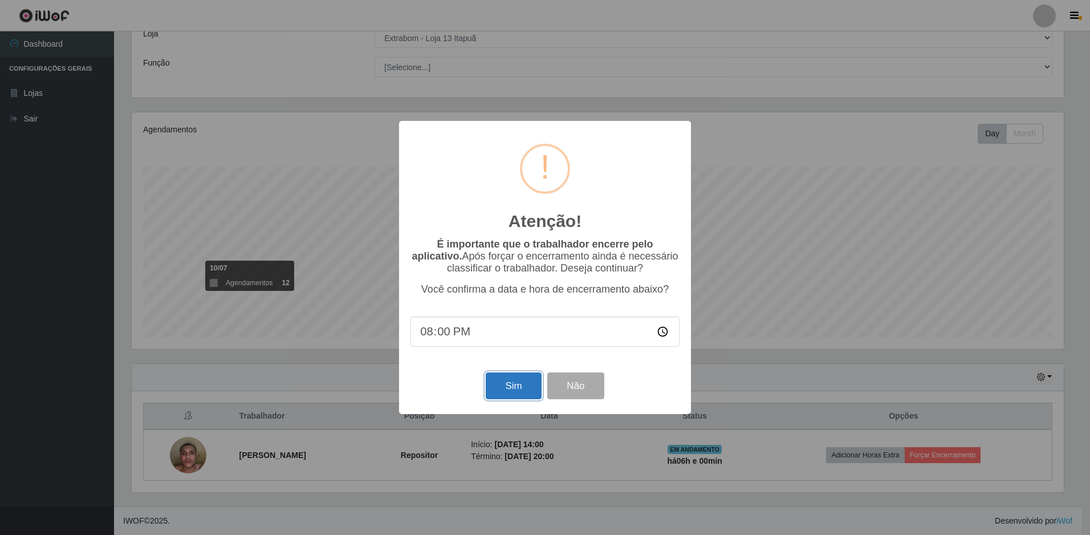
click at [521, 384] on button "Sim" at bounding box center [513, 385] width 55 height 27
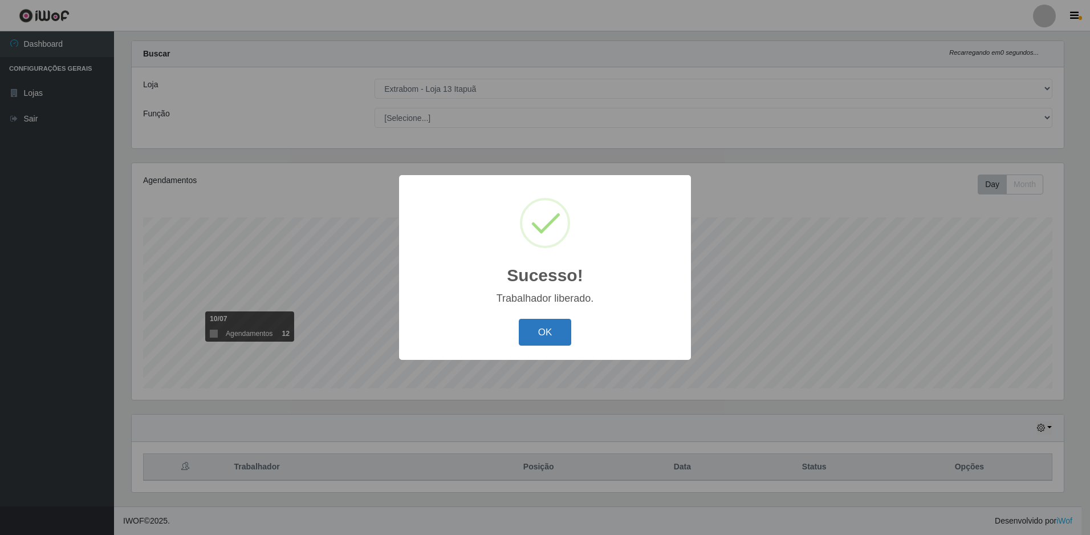
click at [560, 332] on button "OK" at bounding box center [545, 332] width 53 height 27
